Goal: Task Accomplishment & Management: Complete application form

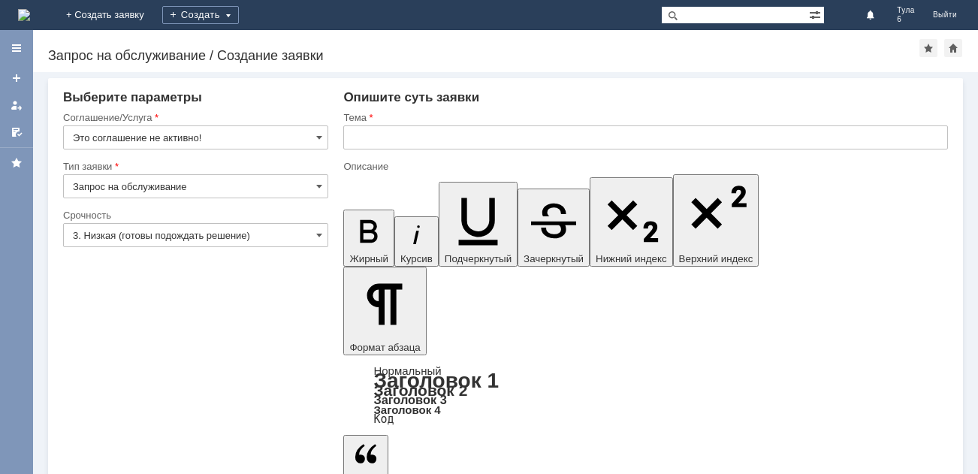
click at [30, 16] on img at bounding box center [24, 15] width 12 height 12
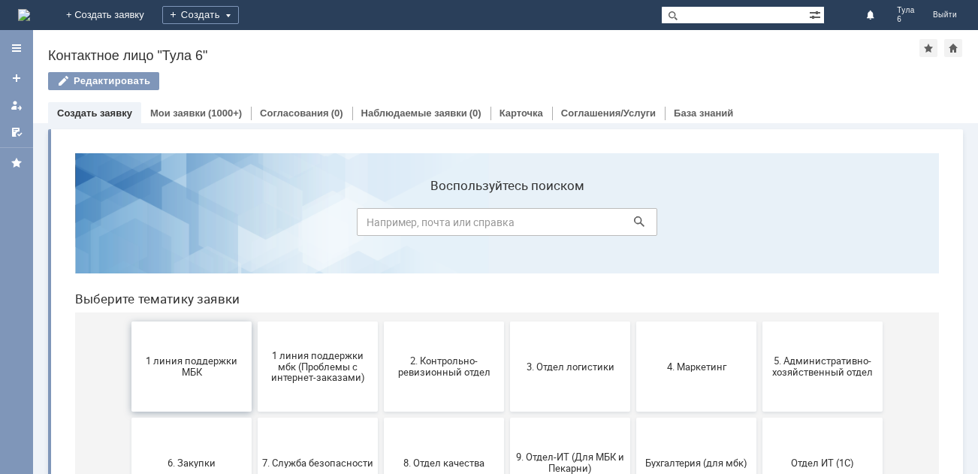
click at [183, 375] on span "1 линия поддержки МБК" at bounding box center [191, 366] width 111 height 23
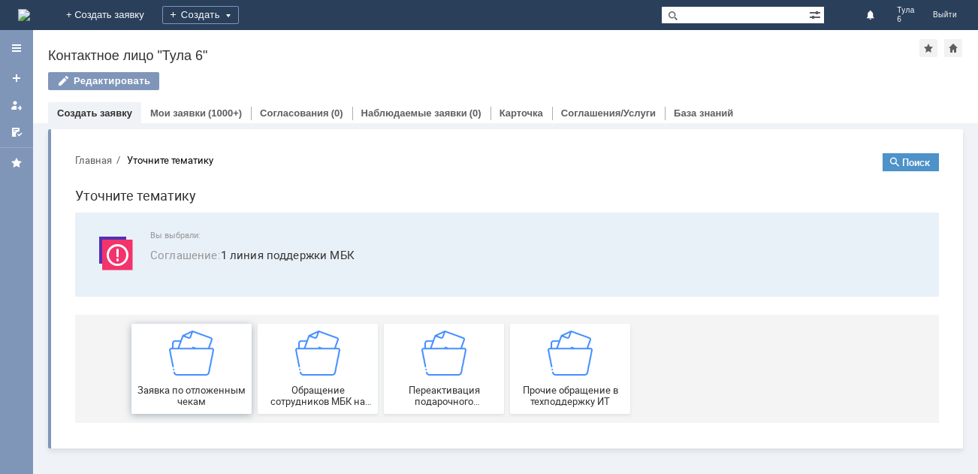
click at [201, 381] on div "Заявка по отложенным чекам" at bounding box center [191, 368] width 111 height 77
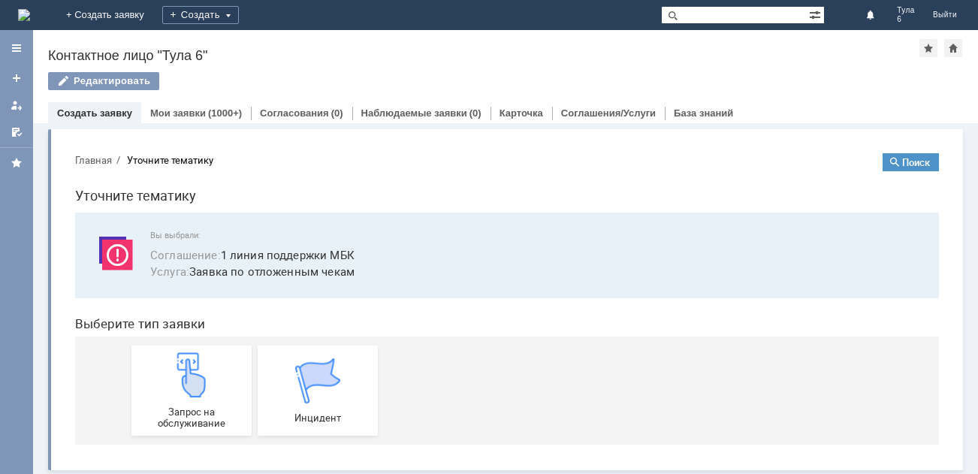
click at [201, 381] on img at bounding box center [191, 374] width 45 height 45
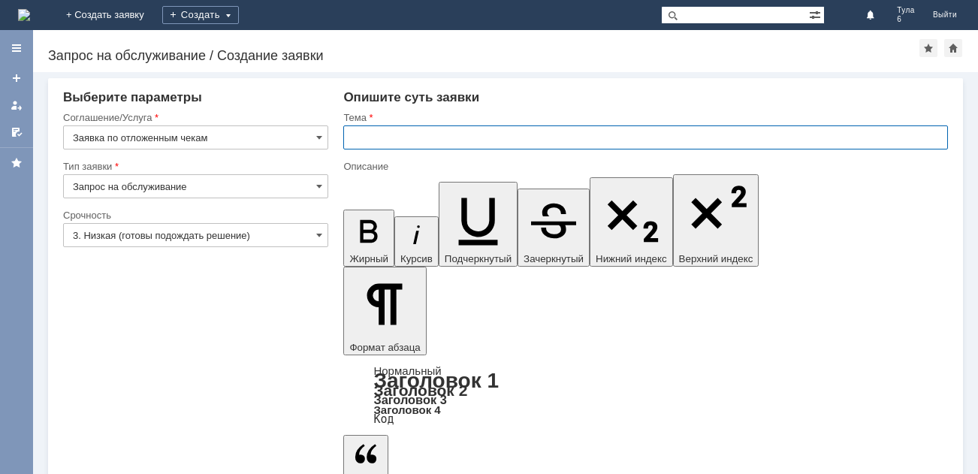
click at [402, 137] on input "text" at bounding box center [645, 137] width 605 height 24
type input "отл чек [DATE]"
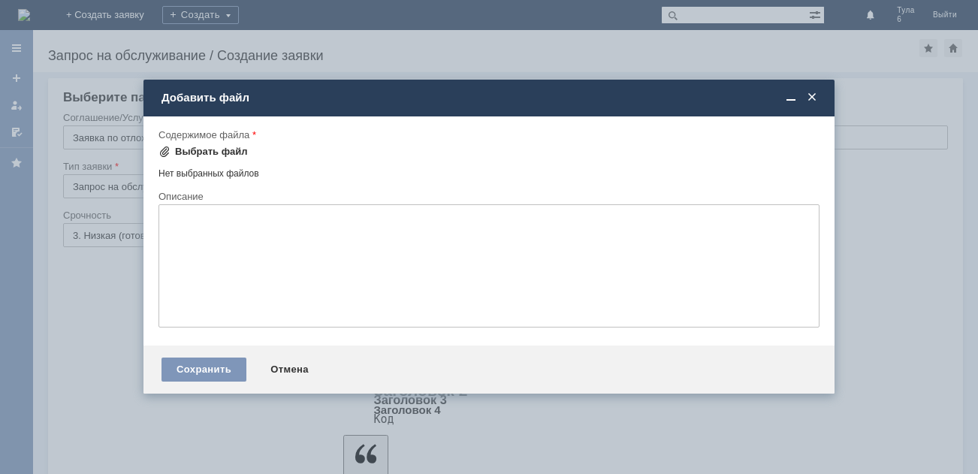
click at [233, 149] on div "Выбрать файл" at bounding box center [211, 152] width 73 height 12
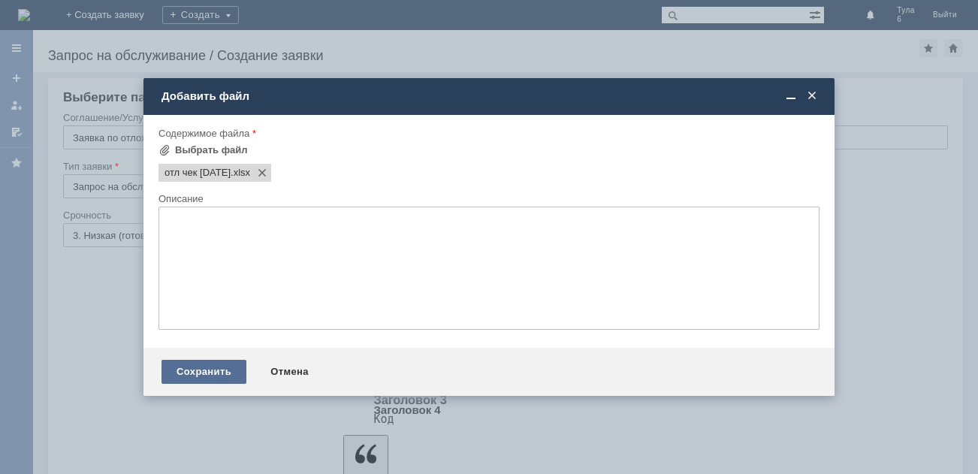
click at [220, 367] on div "Сохранить" at bounding box center [203, 372] width 85 height 24
